Goal: Find specific fact

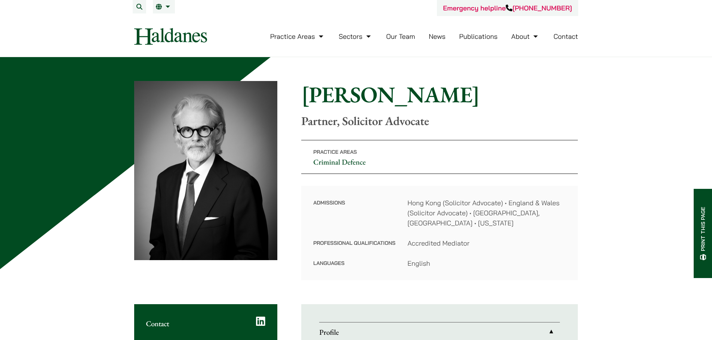
drag, startPoint x: 461, startPoint y: 96, endPoint x: 303, endPoint y: 97, distance: 158.4
click at [303, 97] on h1 "[PERSON_NAME]" at bounding box center [439, 94] width 277 height 27
copy h1 "[PERSON_NAME]"
click at [341, 89] on h1 "[PERSON_NAME]" at bounding box center [439, 94] width 277 height 27
drag, startPoint x: 472, startPoint y: 98, endPoint x: 304, endPoint y: 97, distance: 167.8
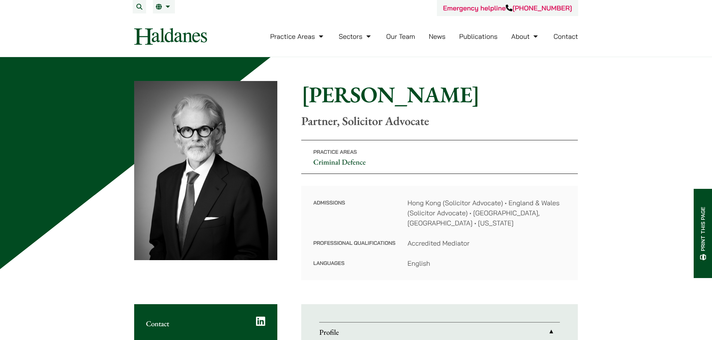
click at [304, 97] on h1 "[PERSON_NAME]" at bounding box center [439, 94] width 277 height 27
copy h1 "[PERSON_NAME]"
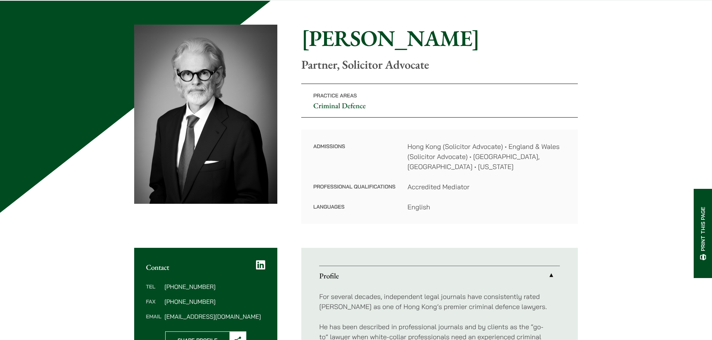
scroll to position [37, 0]
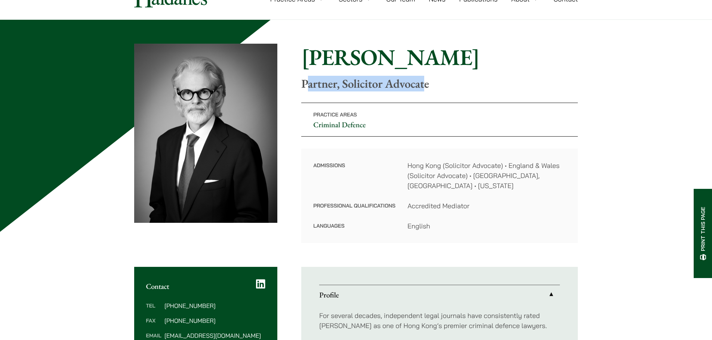
drag, startPoint x: 323, startPoint y: 84, endPoint x: 423, endPoint y: 92, distance: 100.8
click at [423, 92] on div "Home » Lawyers » [PERSON_NAME] [PERSON_NAME] Partner, Solicitor Advocate Practi…" at bounding box center [356, 144] width 444 height 200
click at [434, 85] on p "Partner, Solicitor Advocate" at bounding box center [439, 84] width 277 height 14
drag, startPoint x: 432, startPoint y: 86, endPoint x: 303, endPoint y: 76, distance: 129.7
click at [303, 77] on p "Partner, Solicitor Advocate" at bounding box center [439, 84] width 277 height 14
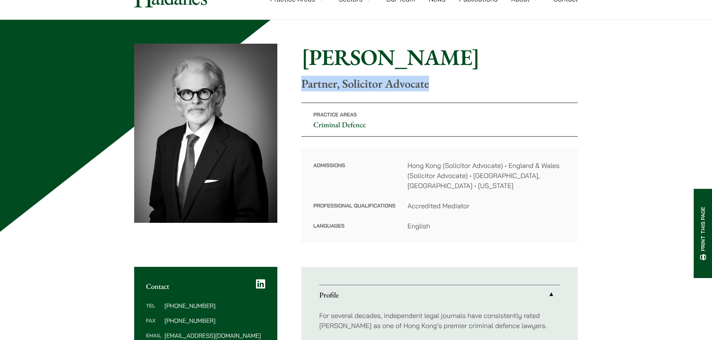
copy p "Partner, Solicitor Advocate"
